Goal: Information Seeking & Learning: Learn about a topic

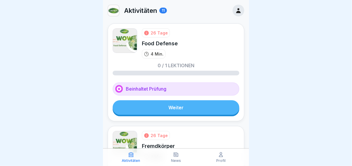
click at [178, 102] on link "Weiter" at bounding box center [176, 107] width 127 height 15
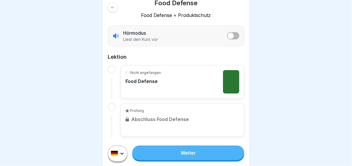
scroll to position [4, 0]
click at [176, 78] on div "Nicht angefangen Food Defense" at bounding box center [182, 81] width 114 height 23
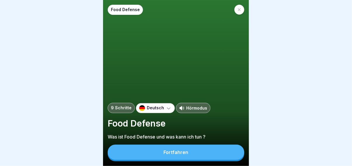
scroll to position [4, 0]
click at [195, 146] on button "Fortfahren" at bounding box center [176, 151] width 136 height 15
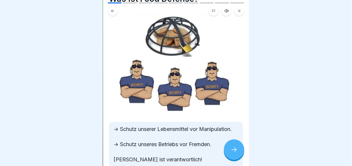
scroll to position [58, 0]
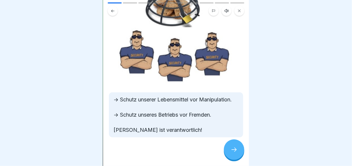
click at [230, 146] on div at bounding box center [234, 149] width 20 height 20
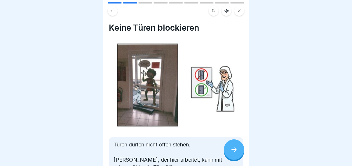
scroll to position [48, 0]
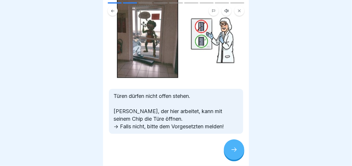
click at [228, 147] on div at bounding box center [234, 149] width 20 height 20
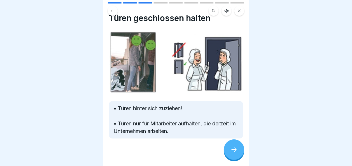
scroll to position [15, 0]
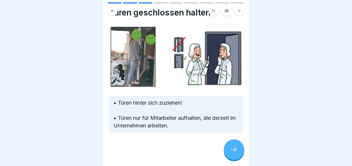
click at [227, 145] on div at bounding box center [234, 149] width 20 height 20
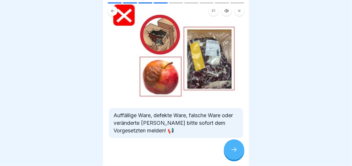
scroll to position [44, 0]
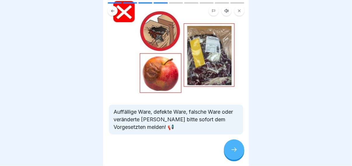
click at [233, 154] on div at bounding box center [234, 149] width 20 height 20
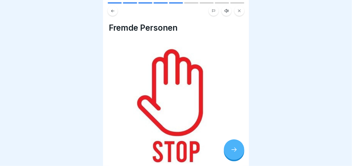
click at [236, 150] on icon at bounding box center [233, 149] width 7 height 7
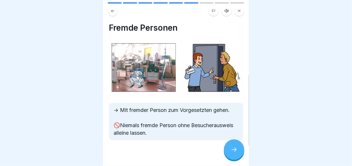
scroll to position [15, 0]
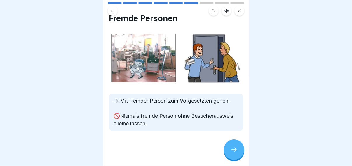
click at [233, 155] on div at bounding box center [234, 149] width 20 height 20
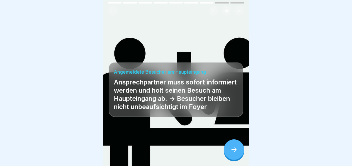
click at [232, 148] on icon at bounding box center [233, 149] width 7 height 7
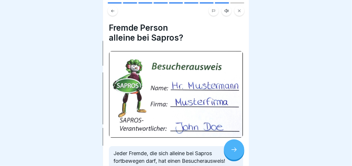
click at [236, 149] on icon at bounding box center [233, 149] width 7 height 7
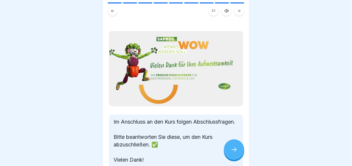
scroll to position [41, 0]
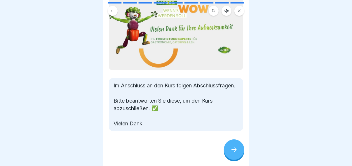
click at [237, 146] on icon at bounding box center [233, 149] width 7 height 7
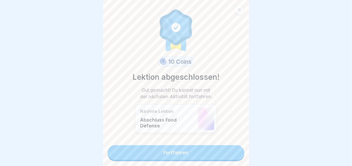
click at [188, 148] on link "Fortfahren" at bounding box center [176, 152] width 136 height 15
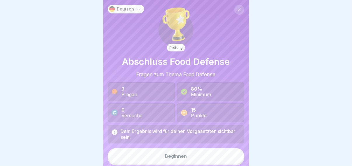
scroll to position [4, 0]
click at [179, 149] on button "Beginnen" at bounding box center [176, 156] width 136 height 16
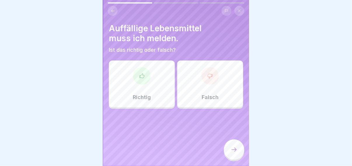
click at [157, 94] on div "Richtig" at bounding box center [142, 83] width 66 height 47
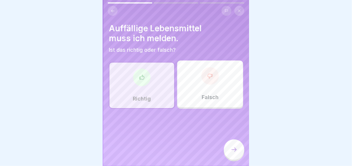
click at [232, 149] on icon at bounding box center [233, 149] width 7 height 7
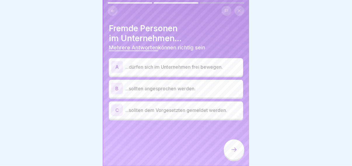
click at [185, 110] on div "C ...sollten dem Vorgesetzten gemeldet werden." at bounding box center [175, 110] width 129 height 12
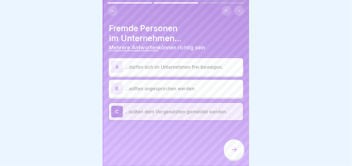
click at [228, 149] on div at bounding box center [234, 149] width 20 height 20
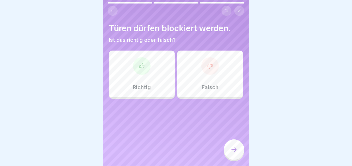
click at [197, 81] on div "Falsch" at bounding box center [210, 73] width 66 height 47
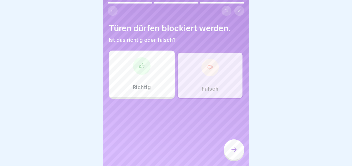
click at [228, 146] on div at bounding box center [234, 149] width 20 height 20
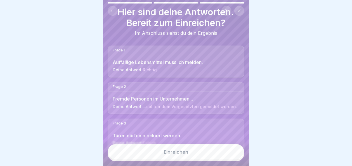
scroll to position [24, 0]
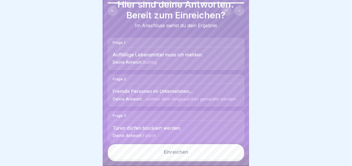
click at [180, 147] on button "Einreichen" at bounding box center [176, 152] width 136 height 16
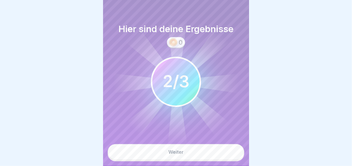
click at [179, 148] on button "Weiter" at bounding box center [176, 152] width 136 height 16
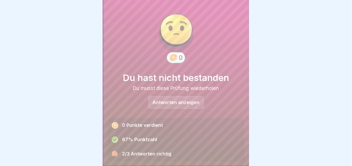
click at [173, 102] on div "Antworten anzeigen" at bounding box center [176, 102] width 56 height 13
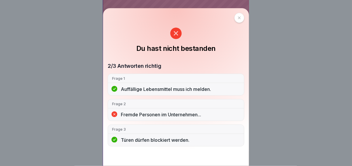
click at [176, 33] on icon at bounding box center [175, 33] width 11 height 11
click at [243, 18] on div at bounding box center [239, 18] width 10 height 10
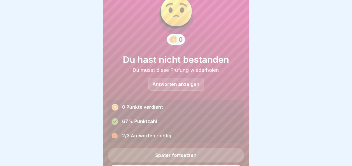
scroll to position [33, 0]
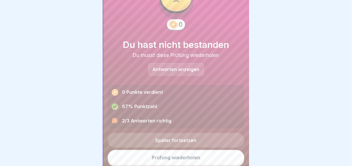
click at [176, 151] on link "Prüfung wiederholen" at bounding box center [176, 157] width 136 height 15
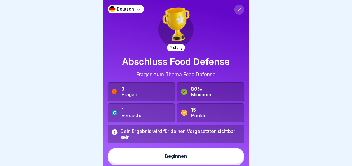
click at [171, 154] on div "Beginnen" at bounding box center [176, 155] width 22 height 5
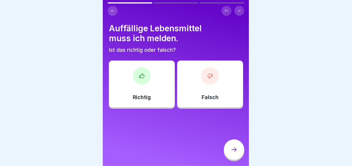
click at [160, 101] on div "Richtig" at bounding box center [142, 83] width 66 height 47
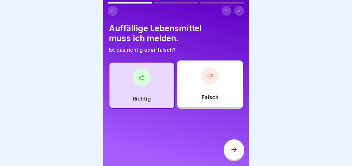
click at [238, 154] on div at bounding box center [234, 149] width 20 height 20
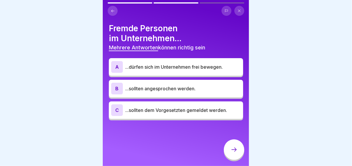
click at [158, 91] on p "...sollten angesprochen werden." at bounding box center [182, 88] width 115 height 7
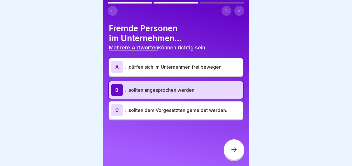
click at [158, 109] on p "...sollten dem Vorgesetzten gemeldet werden." at bounding box center [182, 109] width 115 height 7
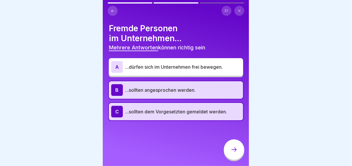
click at [232, 153] on icon at bounding box center [233, 149] width 7 height 7
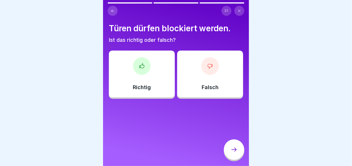
click at [187, 91] on div "Falsch" at bounding box center [210, 73] width 66 height 47
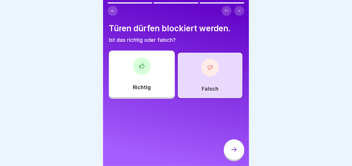
click at [229, 153] on div at bounding box center [234, 149] width 20 height 20
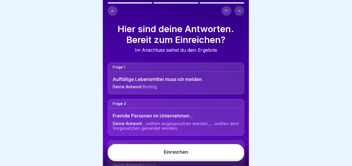
click at [211, 154] on button "Einreichen" at bounding box center [176, 152] width 136 height 16
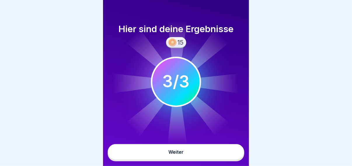
click at [205, 156] on button "Weiter" at bounding box center [176, 152] width 136 height 16
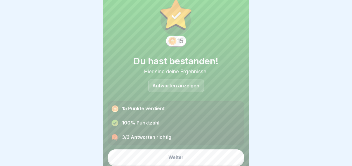
scroll to position [4, 0]
click at [200, 150] on button "Weiter" at bounding box center [176, 157] width 136 height 16
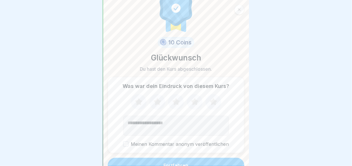
scroll to position [24, 0]
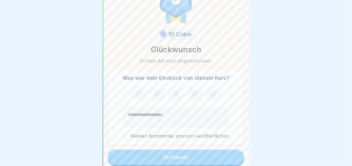
click at [176, 154] on div "Fortfahren" at bounding box center [176, 156] width 25 height 5
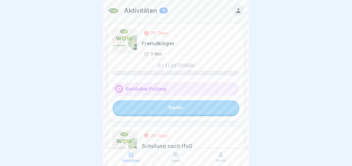
click at [171, 111] on link "Weiter" at bounding box center [176, 107] width 127 height 15
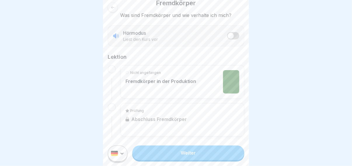
scroll to position [4, 0]
click at [178, 149] on link "Weiter" at bounding box center [188, 152] width 112 height 15
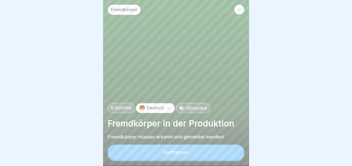
scroll to position [4, 0]
click at [175, 153] on div "Fortfahren" at bounding box center [176, 151] width 25 height 5
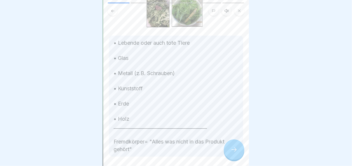
scroll to position [134, 0]
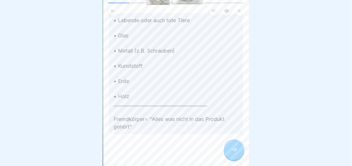
click at [226, 151] on div at bounding box center [234, 149] width 20 height 20
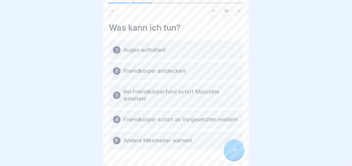
click at [162, 48] on p "Augen aufhalten!" at bounding box center [144, 49] width 42 height 7
click at [232, 152] on icon at bounding box center [233, 149] width 7 height 7
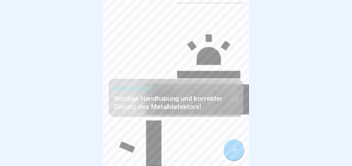
click at [232, 151] on icon at bounding box center [233, 149] width 7 height 7
